Goal: Task Accomplishment & Management: Manage account settings

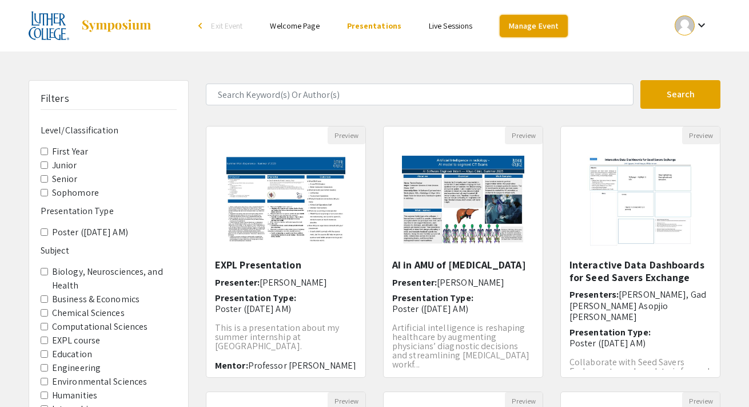
click at [510, 26] on link "Manage Event" at bounding box center [533, 26] width 67 height 22
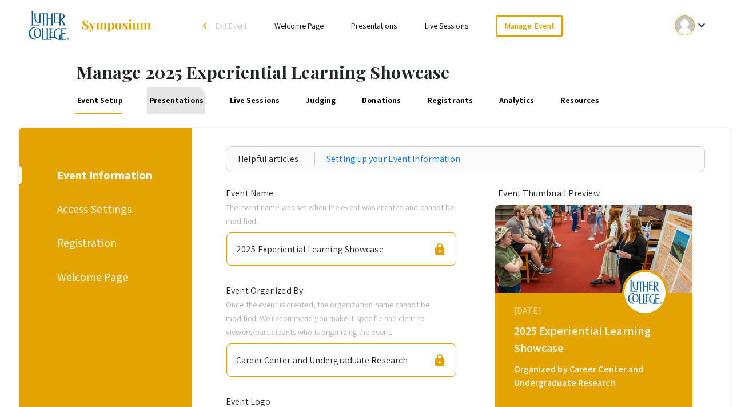
click at [169, 107] on link "Presentations" at bounding box center [176, 100] width 58 height 27
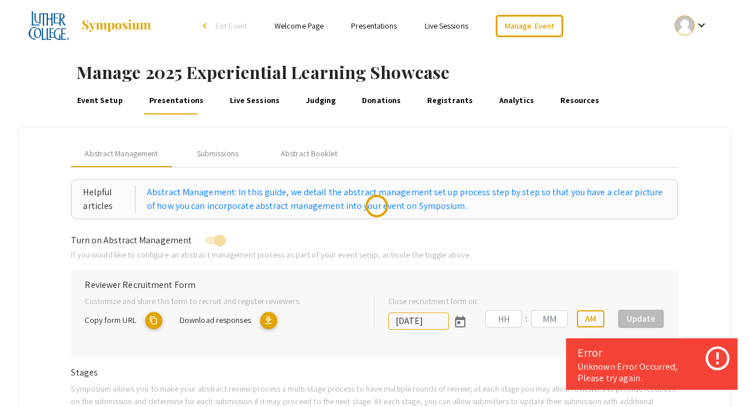
type input "[DATE]"
type input "11"
type input "59"
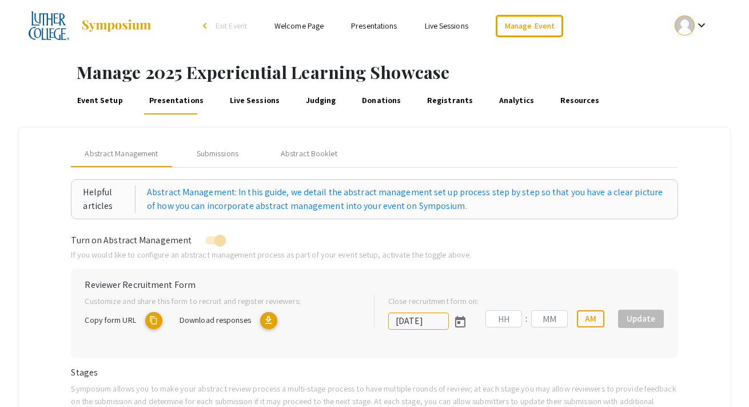
type input "[DATE]"
type input "11"
type input "59"
